Goal: Check status

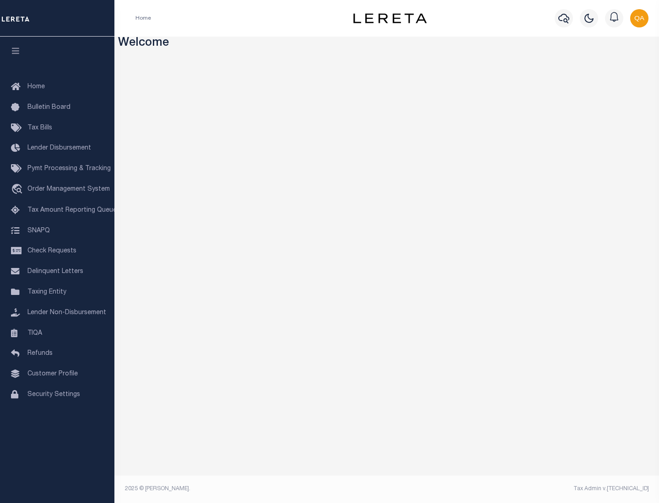
click at [57, 251] on span "Check Requests" at bounding box center [51, 251] width 49 height 6
select select "50"
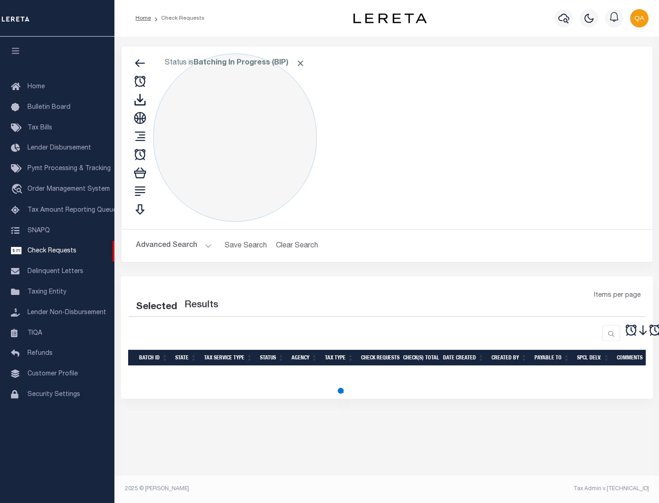
select select "50"
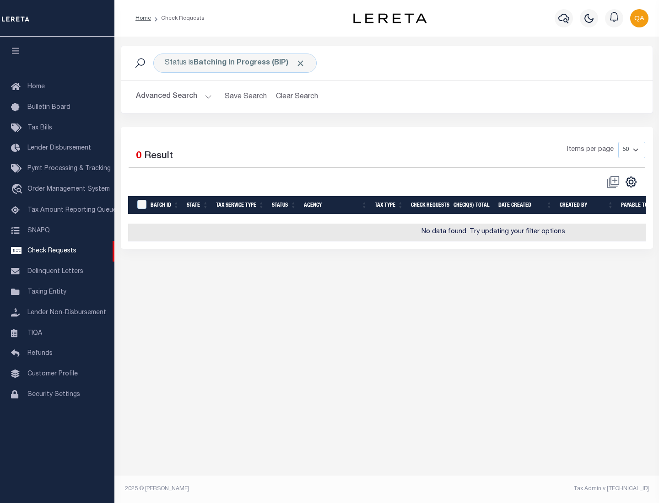
click at [301, 63] on span "Click to Remove" at bounding box center [300, 64] width 10 height 10
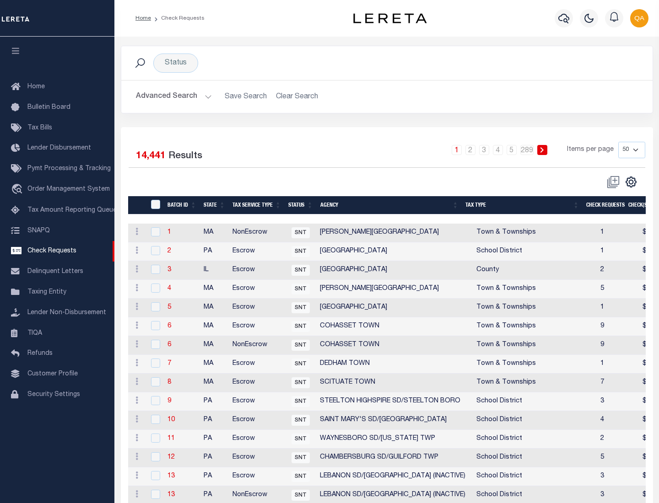
scroll to position [441, 0]
